Goal: Find specific page/section: Find specific page/section

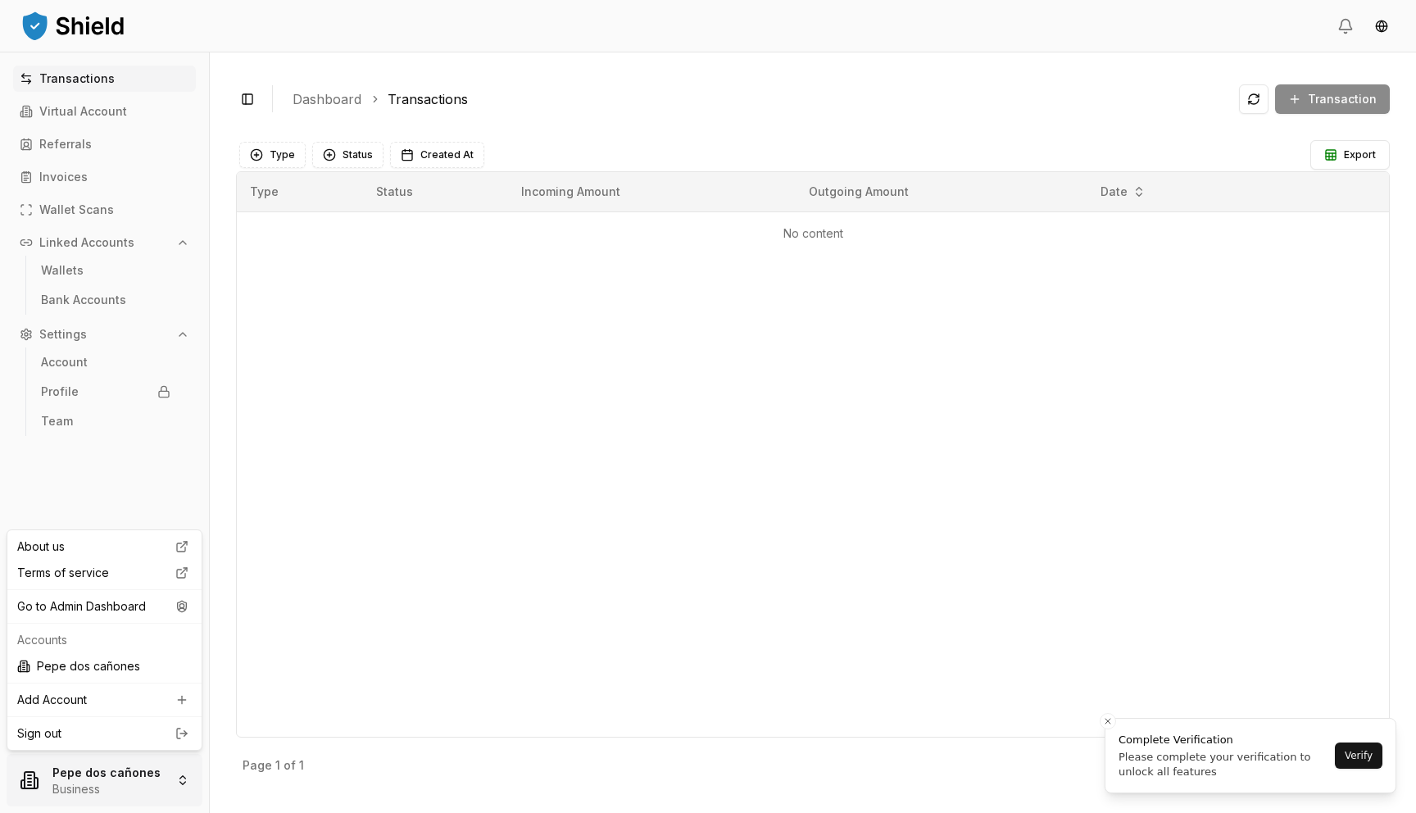
click at [152, 774] on html "Transactions Virtual Account Referrals Invoices Wallet Scans Linked Accounts Wa…" at bounding box center [708, 406] width 1416 height 813
click at [130, 606] on div "Go to Admin Dashboard" at bounding box center [105, 606] width 188 height 26
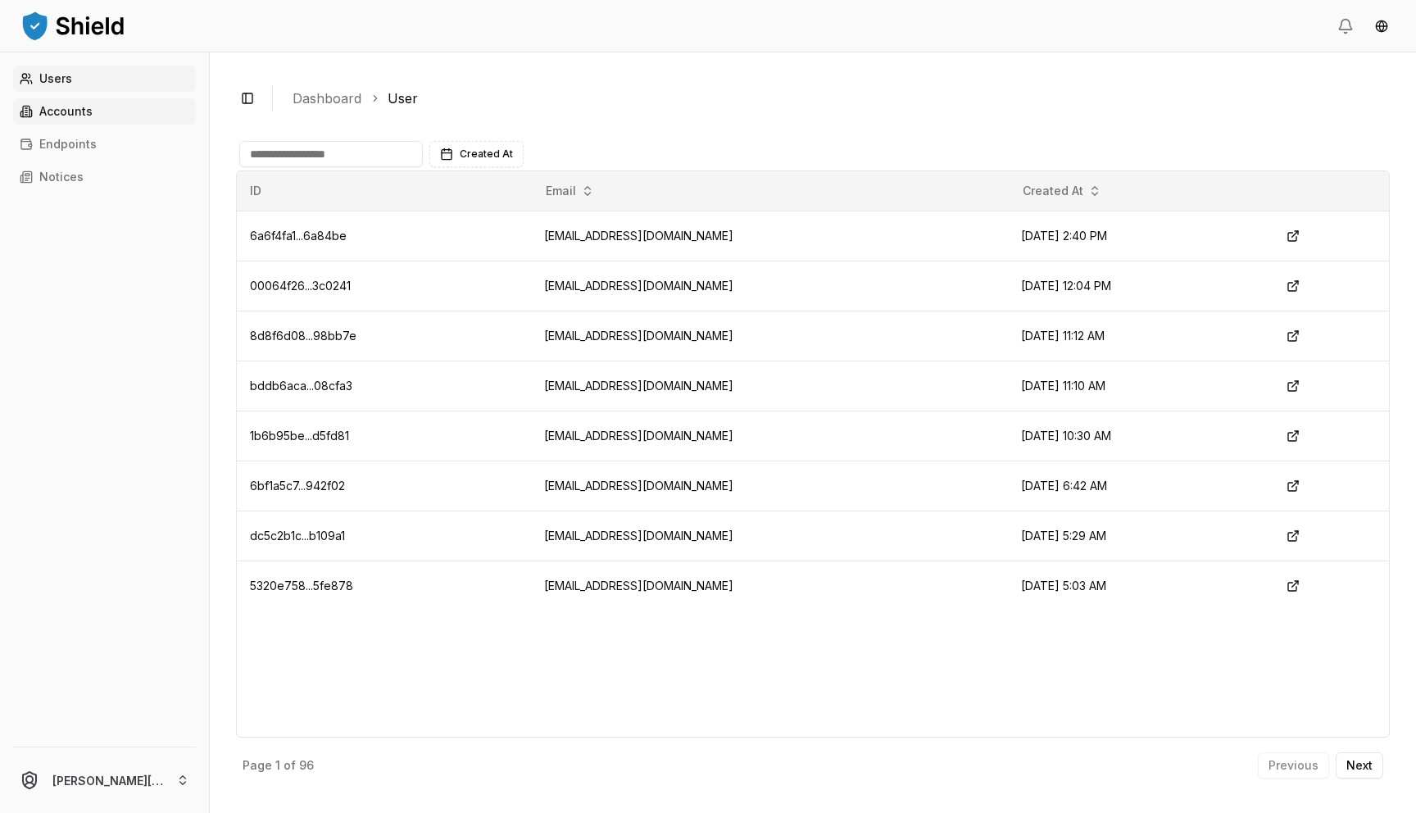
click at [93, 105] on link "Accounts" at bounding box center [104, 111] width 183 height 26
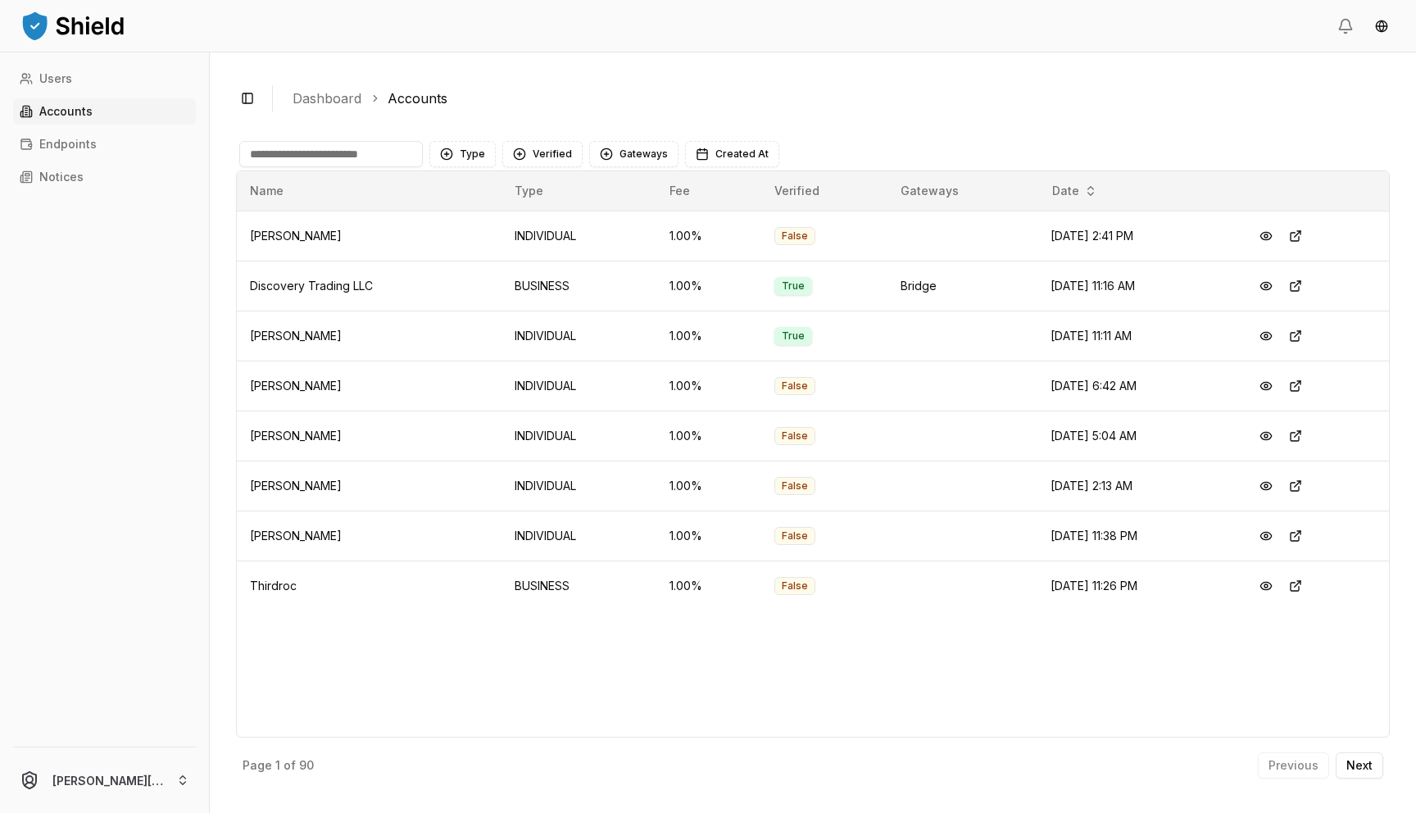
click at [336, 157] on input at bounding box center [331, 154] width 184 height 26
click at [349, 169] on div "Type Verified Gateways Created At" at bounding box center [813, 154] width 1154 height 33
click at [346, 163] on input at bounding box center [331, 154] width 184 height 26
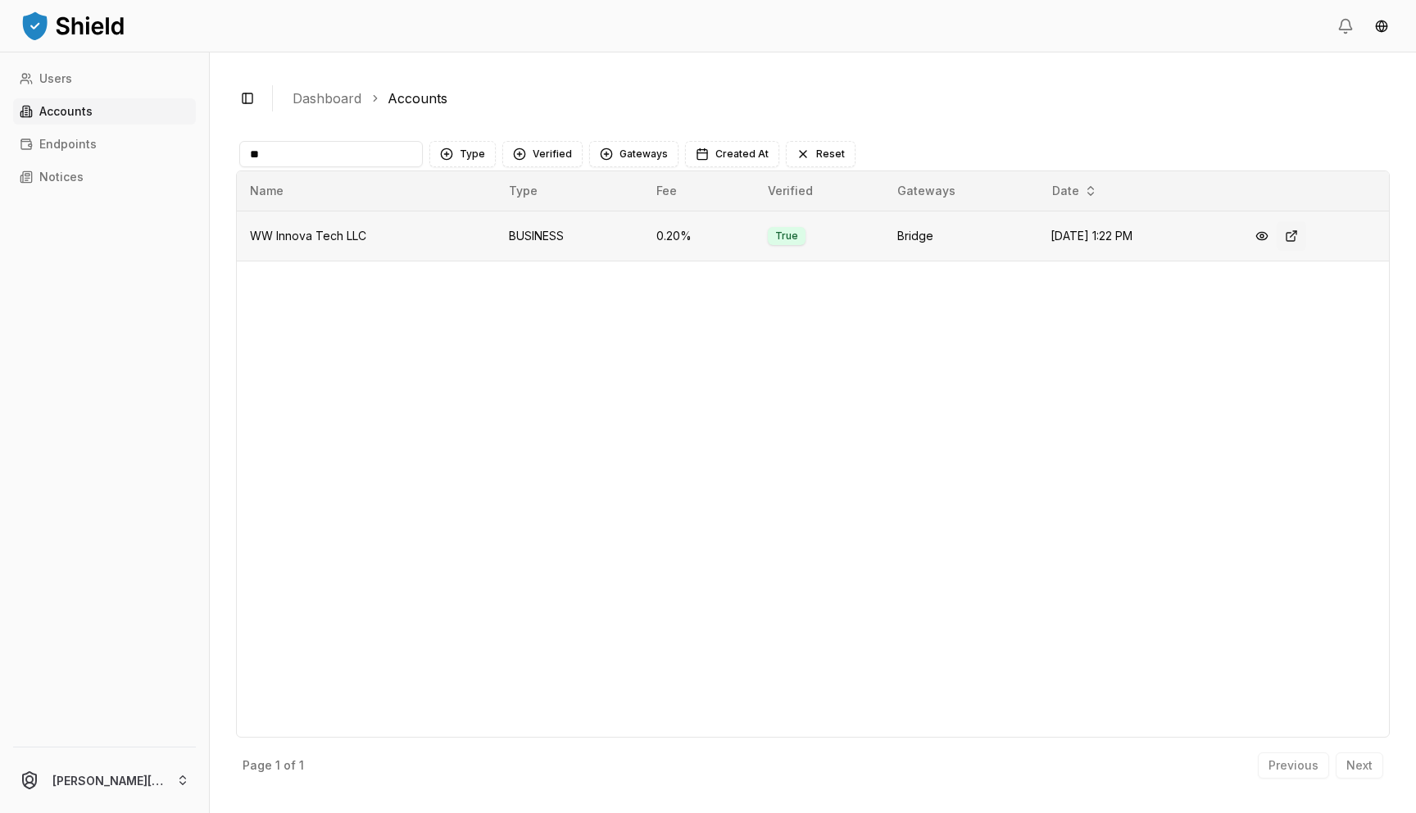
click at [1296, 236] on button at bounding box center [1292, 236] width 30 height 30
click at [343, 159] on input "**" at bounding box center [331, 154] width 184 height 26
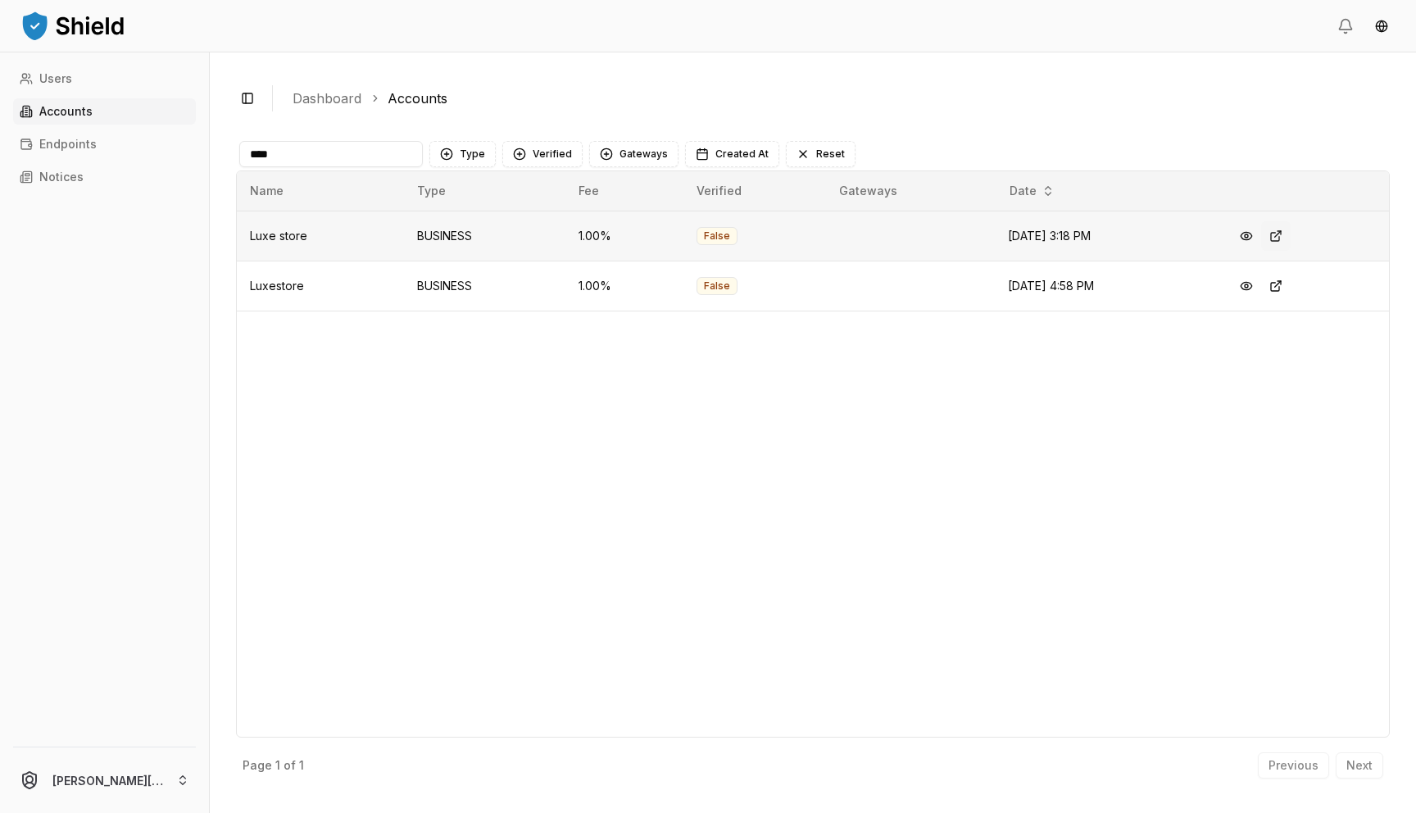
type input "****"
click at [1286, 238] on button at bounding box center [1276, 236] width 30 height 30
click at [1278, 284] on button at bounding box center [1276, 286] width 30 height 30
click at [1282, 246] on button at bounding box center [1276, 236] width 30 height 30
